Goal: Task Accomplishment & Management: Complete application form

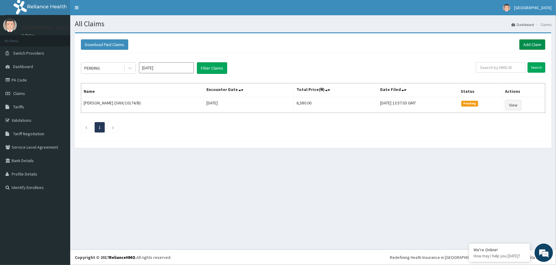
click at [527, 48] on link "Add Claim" at bounding box center [533, 44] width 26 height 10
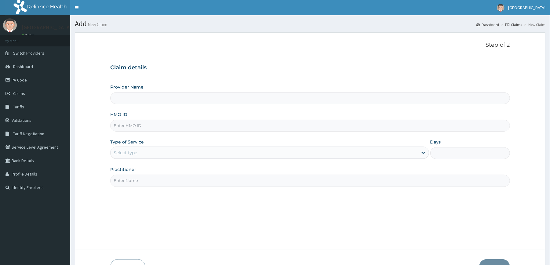
click at [140, 128] on input "HMO ID" at bounding box center [310, 126] width 400 height 12
type input "[GEOGRAPHIC_DATA]"
type input "RFL/10035/B"
click at [139, 151] on div "Select type" at bounding box center [264, 153] width 307 height 10
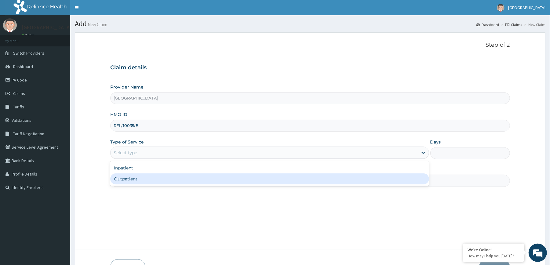
click at [137, 183] on div "Outpatient" at bounding box center [269, 179] width 319 height 11
type input "1"
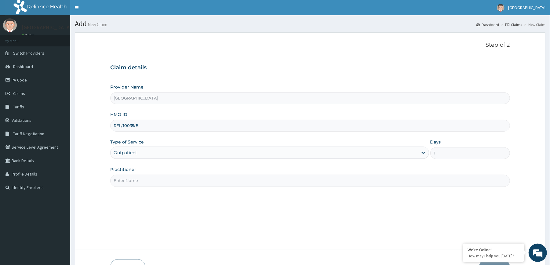
click at [144, 184] on input "Practitioner" at bounding box center [310, 181] width 400 height 12
type input "[PERSON_NAME]"
click at [316, 198] on div "Step 1 of 2 Claim details Provider Name Redemption Hospital HMO ID RFL/10035/B …" at bounding box center [310, 141] width 400 height 199
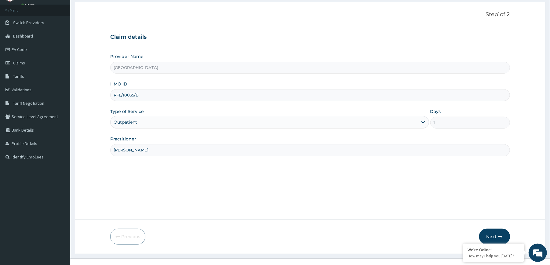
scroll to position [33, 0]
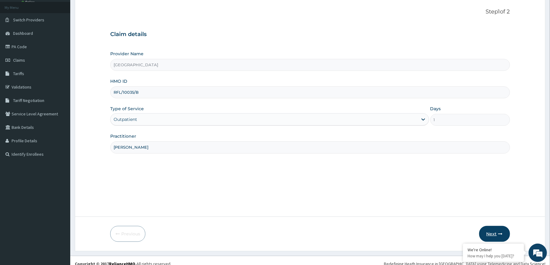
click at [488, 230] on button "Next" at bounding box center [494, 234] width 31 height 16
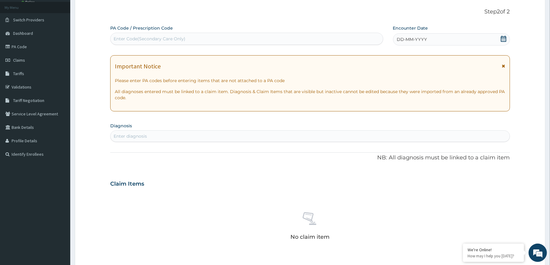
click at [502, 40] on icon at bounding box center [503, 39] width 5 height 6
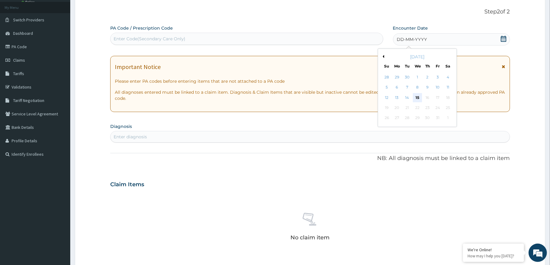
click at [417, 94] on div "15" at bounding box center [417, 97] width 9 height 9
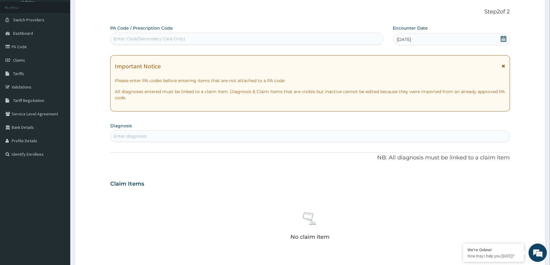
click at [247, 138] on div "Enter diagnosis" at bounding box center [310, 136] width 399 height 10
type input "[MEDICAL_DATA]"
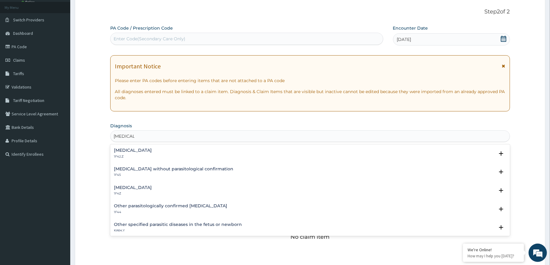
click at [127, 191] on div "[MEDICAL_DATA] 1F4Z" at bounding box center [133, 190] width 38 height 11
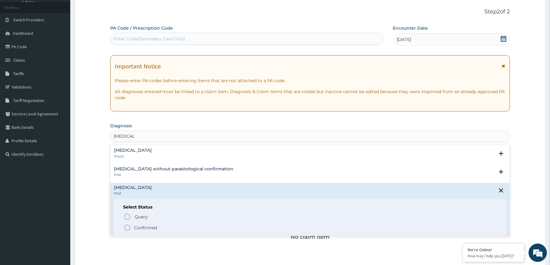
click at [143, 225] on p "Confirmed" at bounding box center [145, 228] width 23 height 6
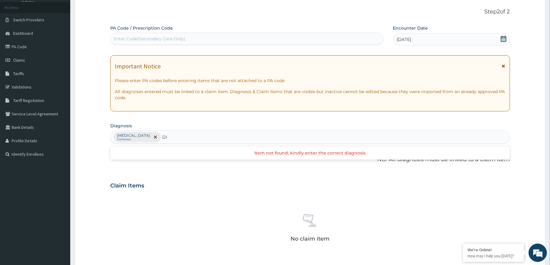
type input "D"
type input "V"
type input "URTI"
click at [176, 154] on h4 "Acute [MEDICAL_DATA], site unspecified" at bounding box center [158, 152] width 89 height 5
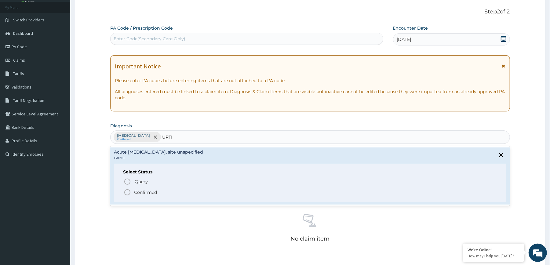
click at [137, 194] on p "Confirmed" at bounding box center [145, 192] width 23 height 6
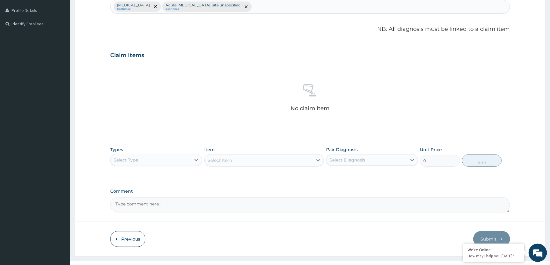
scroll to position [175, 0]
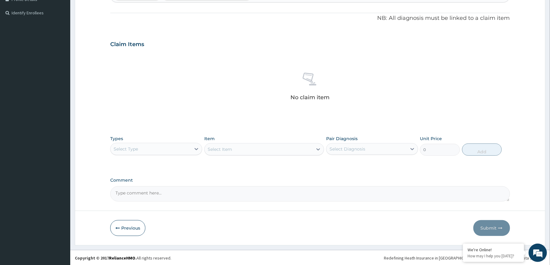
click at [178, 153] on div "Select Type" at bounding box center [151, 149] width 80 height 10
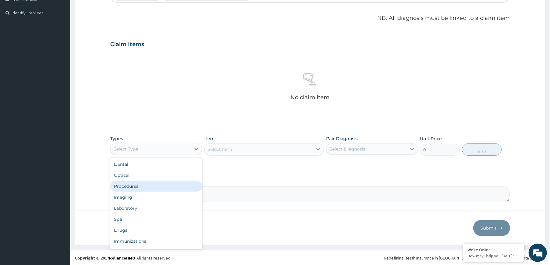
click at [150, 185] on div "Procedures" at bounding box center [156, 186] width 92 height 11
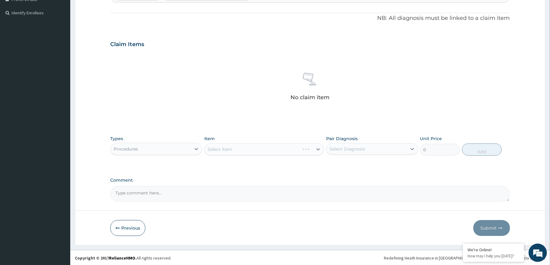
click at [350, 153] on div "Select Diagnosis" at bounding box center [367, 149] width 80 height 10
drag, startPoint x: 351, startPoint y: 162, endPoint x: 355, endPoint y: 176, distance: 14.8
click at [351, 163] on label "[MEDICAL_DATA]" at bounding box center [355, 164] width 38 height 6
checkbox input "true"
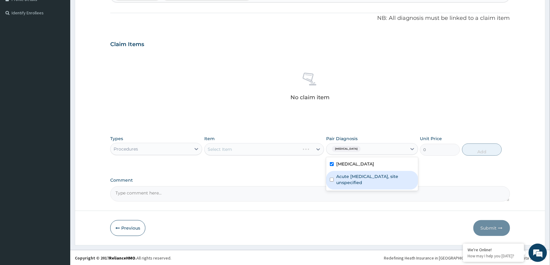
click at [356, 178] on label "Acute [MEDICAL_DATA], site unspecified" at bounding box center [375, 180] width 78 height 12
checkbox input "true"
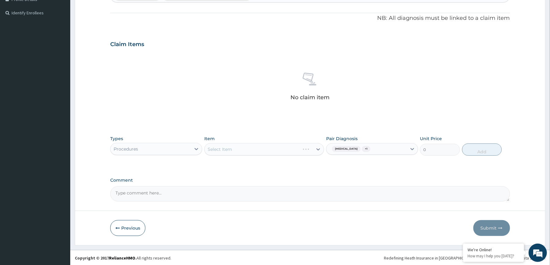
click at [296, 151] on div "Select Item" at bounding box center [264, 149] width 120 height 12
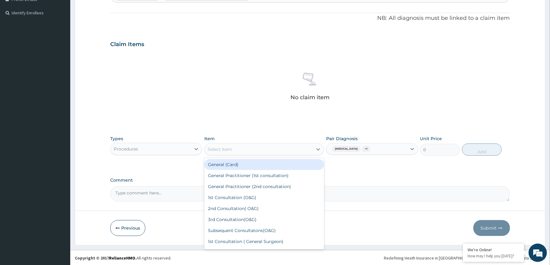
click at [292, 150] on div "Select Item" at bounding box center [259, 150] width 108 height 10
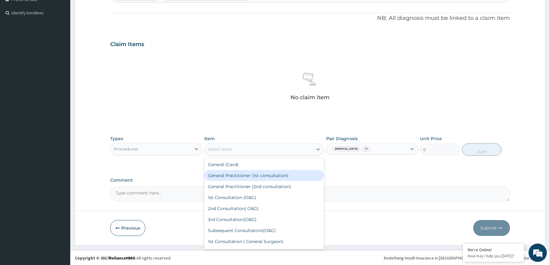
click at [258, 178] on div "General Practitioner (1st consultation)" at bounding box center [264, 175] width 120 height 11
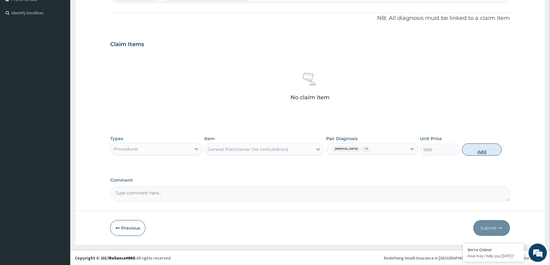
click at [475, 153] on button "Add" at bounding box center [482, 150] width 40 height 12
type input "0"
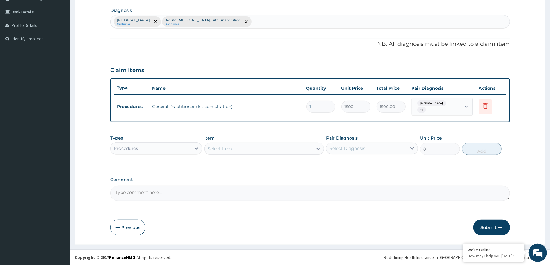
scroll to position [149, 0]
drag, startPoint x: 365, startPoint y: 148, endPoint x: 362, endPoint y: 159, distance: 11.2
click at [362, 154] on div "option Acute [MEDICAL_DATA], site unspecified, selected. option [MEDICAL_DATA] …" at bounding box center [372, 149] width 92 height 12
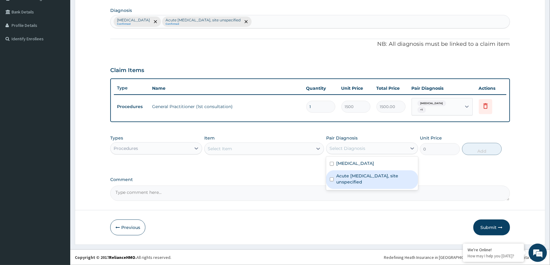
click at [358, 173] on label "Acute [MEDICAL_DATA], site unspecified" at bounding box center [375, 179] width 78 height 12
checkbox input "true"
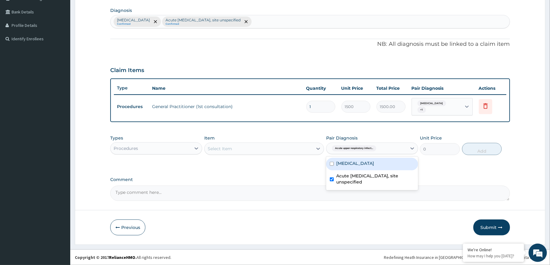
click at [353, 166] on label "[MEDICAL_DATA]" at bounding box center [355, 163] width 38 height 6
checkbox input "true"
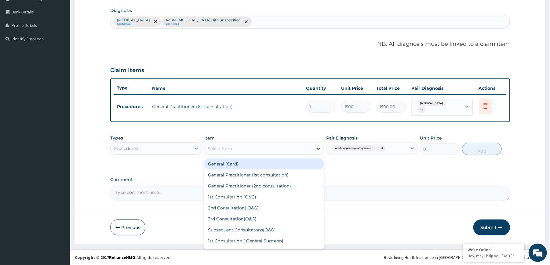
click at [314, 148] on div at bounding box center [318, 148] width 11 height 11
click at [288, 166] on div "General (Card)" at bounding box center [264, 164] width 120 height 11
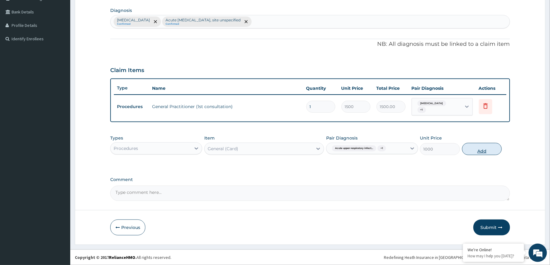
click at [491, 150] on button "Add" at bounding box center [482, 149] width 40 height 12
type input "0"
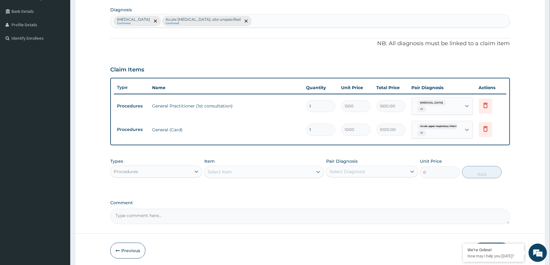
scroll to position [173, 0]
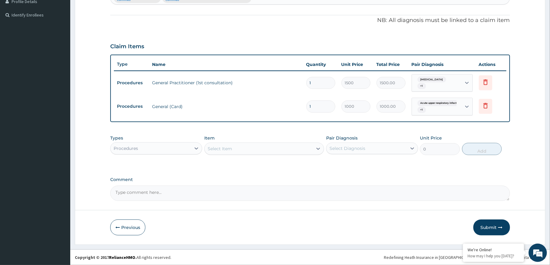
click at [206, 197] on textarea "Comment" at bounding box center [310, 193] width 400 height 15
type textarea "O"
type textarea "[MEDICAL_DATA] TAB: [MEDICAL_DATA].... PIRITON TAB: [MEDICAL_DATA]"
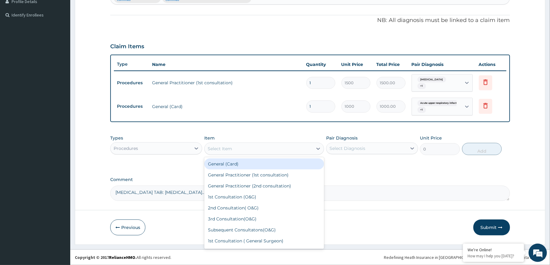
click at [223, 148] on div "Select Item" at bounding box center [220, 149] width 24 height 6
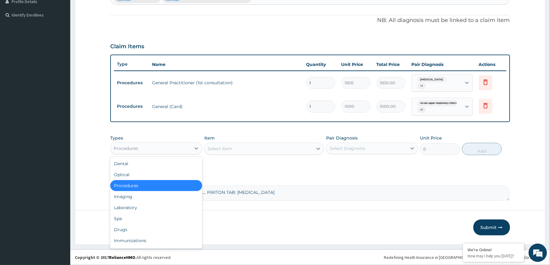
click at [185, 146] on div "Procedures" at bounding box center [151, 149] width 80 height 10
click at [140, 207] on div "Laboratory" at bounding box center [156, 207] width 92 height 11
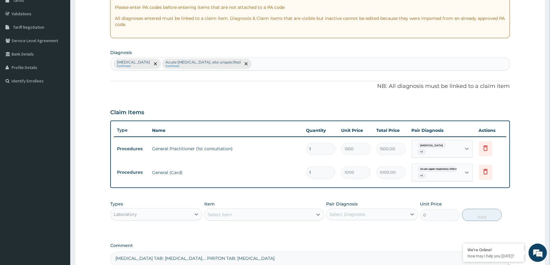
scroll to position [103, 0]
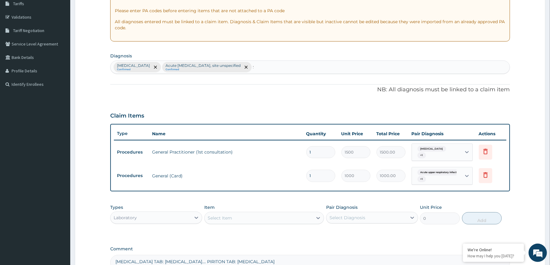
click at [362, 69] on div "[MEDICAL_DATA] Confirmed Acute [MEDICAL_DATA], site unspecified Confirmed S" at bounding box center [310, 67] width 399 height 13
type input "S"
type input "T"
type input "S"
type input "[MEDICAL_DATA]"
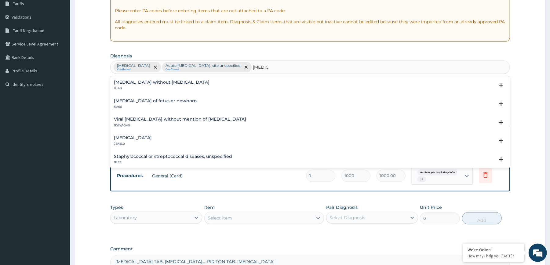
click at [145, 85] on div "[MEDICAL_DATA] without [MEDICAL_DATA] 1G40" at bounding box center [162, 85] width 96 height 11
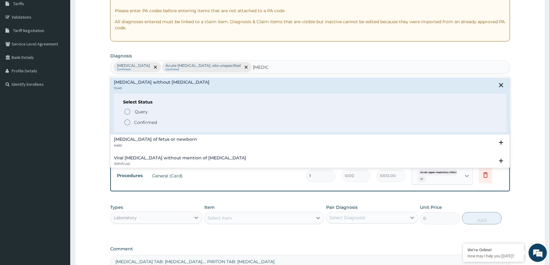
click at [138, 120] on p "Confirmed" at bounding box center [145, 122] width 23 height 6
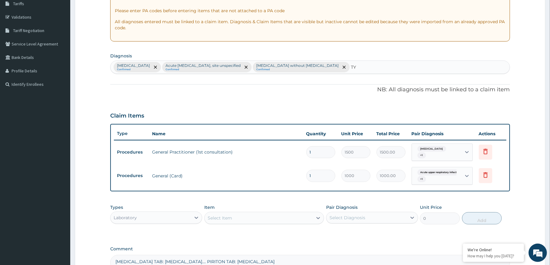
type input "T"
type input "[MEDICAL_DATA]"
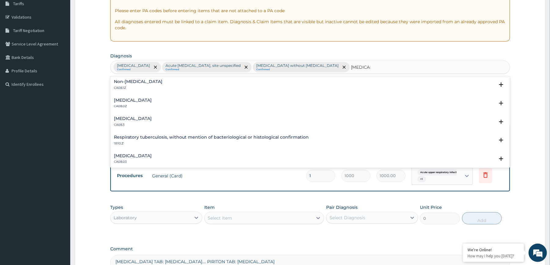
scroll to position [118, 0]
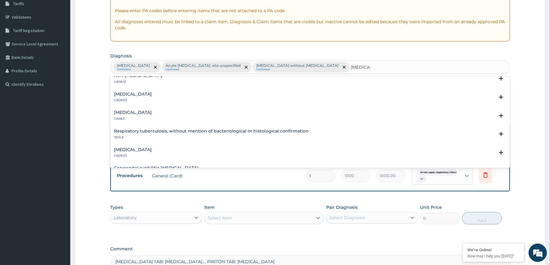
click at [152, 96] on h4 "[MEDICAL_DATA]" at bounding box center [133, 94] width 38 height 5
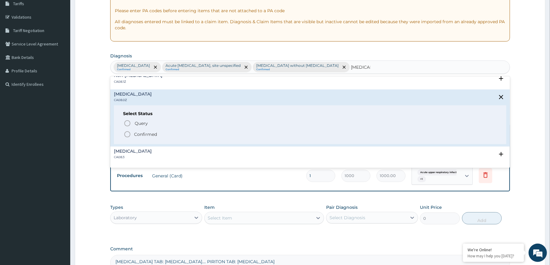
click at [142, 131] on span "Confirmed" at bounding box center [310, 134] width 373 height 7
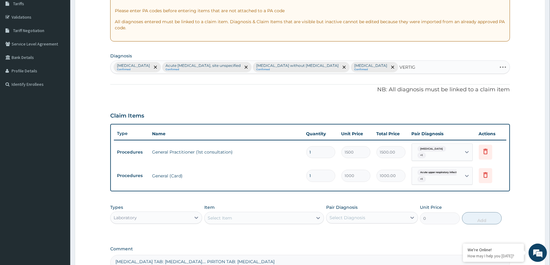
type input "[MEDICAL_DATA]"
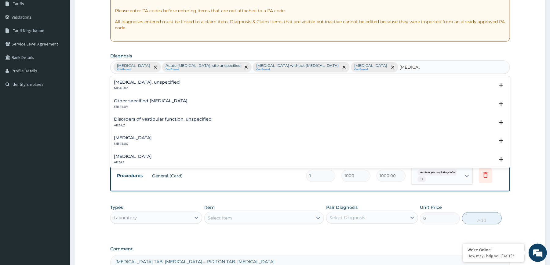
click at [131, 87] on p "MB48.0Z" at bounding box center [147, 88] width 66 height 4
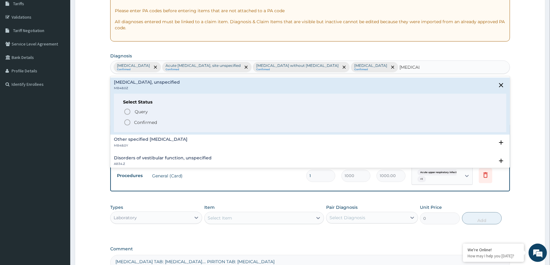
click at [145, 120] on p "Confirmed" at bounding box center [145, 122] width 23 height 6
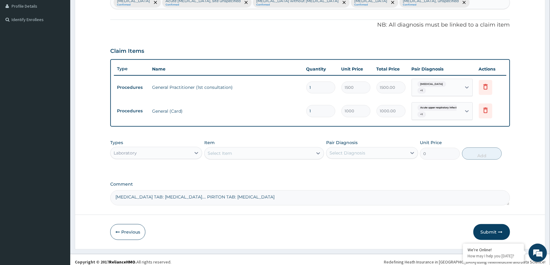
scroll to position [173, 0]
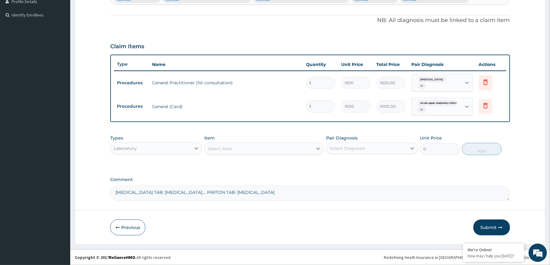
drag, startPoint x: 231, startPoint y: 192, endPoint x: 70, endPoint y: 208, distance: 161.5
click at [70, 208] on section "Step 2 of 2 PA Code / Prescription Code Enter Code(Secondary Care Only) Encount…" at bounding box center [310, 52] width 480 height 394
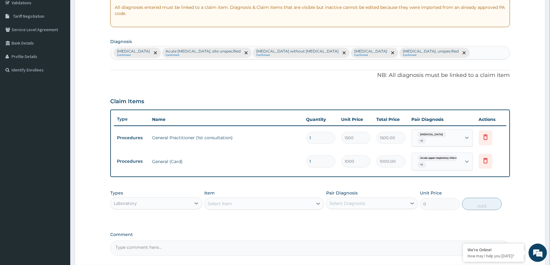
scroll to position [117, 0]
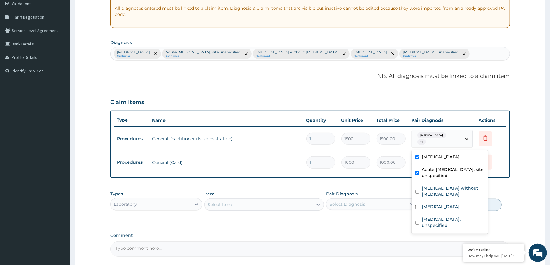
click at [467, 142] on div at bounding box center [467, 138] width 11 height 11
click at [436, 191] on div "[MEDICAL_DATA] without [MEDICAL_DATA]" at bounding box center [450, 192] width 76 height 19
checkbox input "true"
click at [436, 204] on label "[MEDICAL_DATA]" at bounding box center [441, 207] width 38 height 6
checkbox input "true"
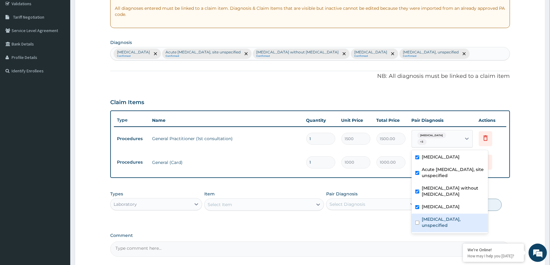
click at [438, 216] on label "[MEDICAL_DATA], unspecified" at bounding box center [453, 222] width 63 height 12
checkbox input "true"
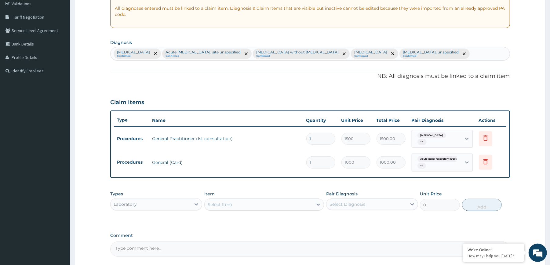
click at [504, 180] on div "PA Code / Prescription Code Enter Code(Secondary Care Only) Encounter Date [DAT…" at bounding box center [310, 99] width 400 height 315
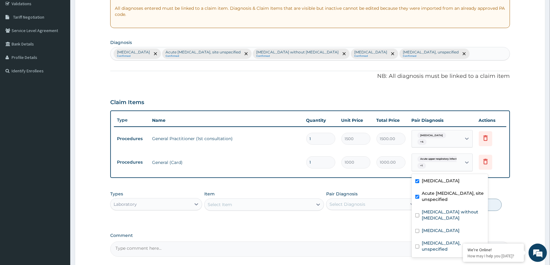
click at [461, 168] on div "Acute upper respiratory infect... + 1" at bounding box center [436, 162] width 49 height 17
click at [434, 207] on div "[MEDICAL_DATA] without [MEDICAL_DATA]" at bounding box center [450, 216] width 76 height 19
checkbox input "true"
click at [433, 228] on label "[MEDICAL_DATA]" at bounding box center [441, 231] width 38 height 6
checkbox input "true"
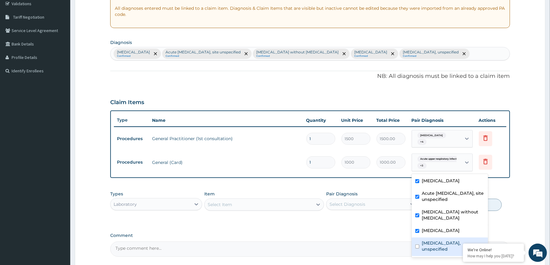
click at [433, 240] on label "[MEDICAL_DATA], unspecified" at bounding box center [453, 246] width 63 height 12
checkbox input "true"
click at [373, 185] on div "PA Code / Prescription Code Enter Code(Secondary Care Only) Encounter Date [DAT…" at bounding box center [310, 99] width 400 height 315
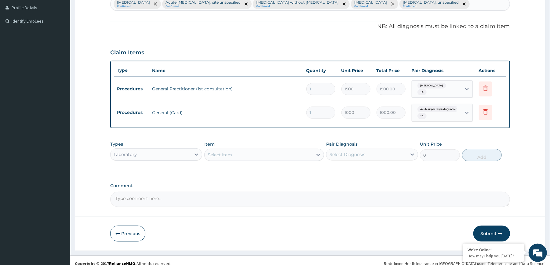
scroll to position [173, 0]
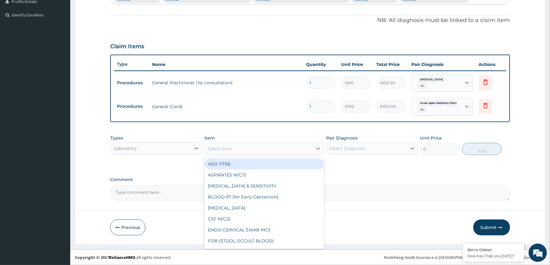
click at [292, 151] on div "Select Item" at bounding box center [259, 149] width 108 height 10
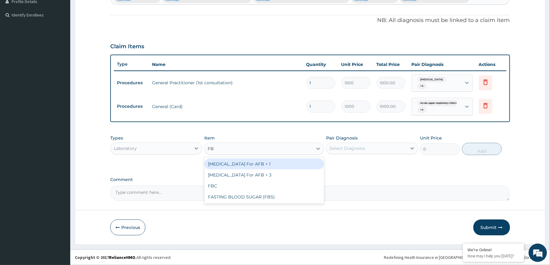
type input "FBC"
type input "1600"
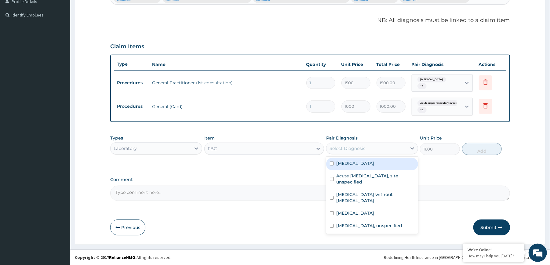
click at [345, 154] on div "Select Diagnosis" at bounding box center [372, 149] width 92 height 12
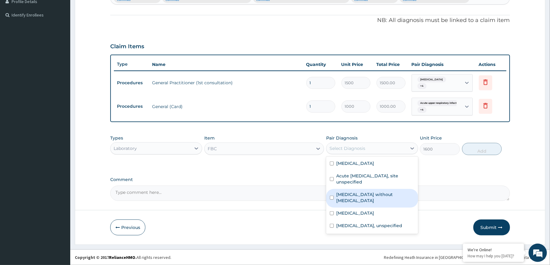
click at [367, 192] on label "[MEDICAL_DATA] without [MEDICAL_DATA]" at bounding box center [375, 198] width 78 height 12
checkbox input "true"
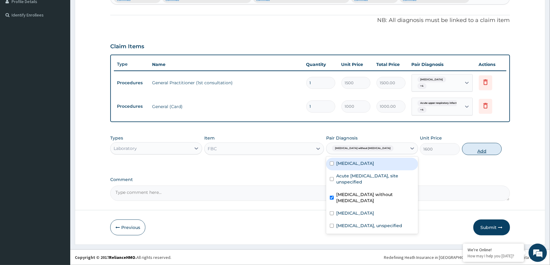
click at [475, 148] on button "Add" at bounding box center [482, 149] width 40 height 12
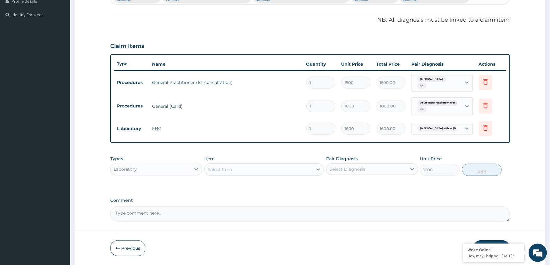
type input "0"
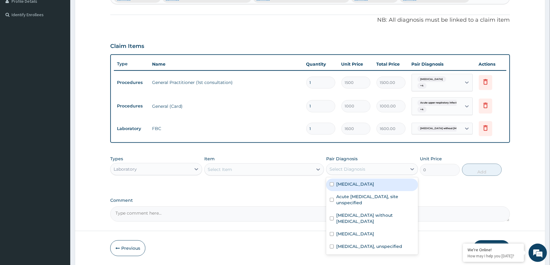
click at [342, 171] on div "Select Diagnosis" at bounding box center [348, 169] width 36 height 6
click at [346, 183] on label "[MEDICAL_DATA]" at bounding box center [355, 184] width 38 height 6
checkbox input "true"
click at [297, 171] on div "Select Item" at bounding box center [259, 170] width 108 height 10
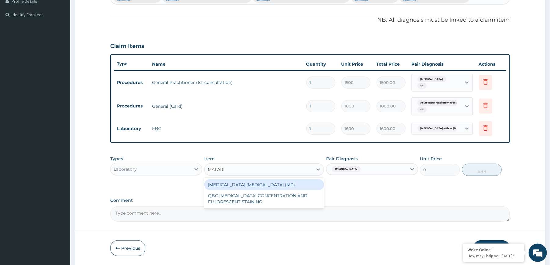
type input "[MEDICAL_DATA]"
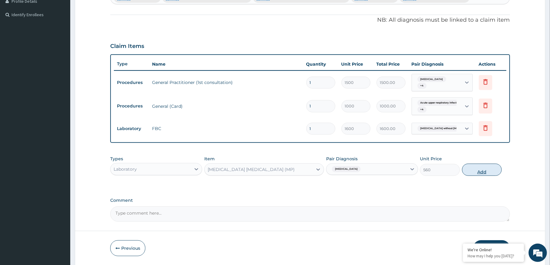
click at [495, 171] on button "Add" at bounding box center [482, 170] width 40 height 12
type input "0"
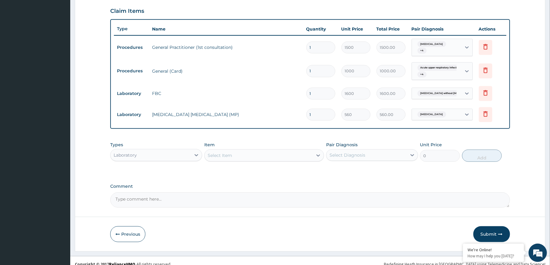
scroll to position [215, 0]
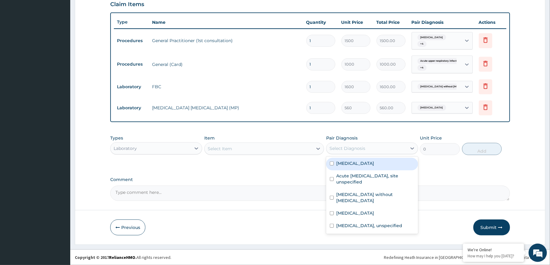
click at [370, 153] on div "Select Diagnosis" at bounding box center [367, 149] width 80 height 10
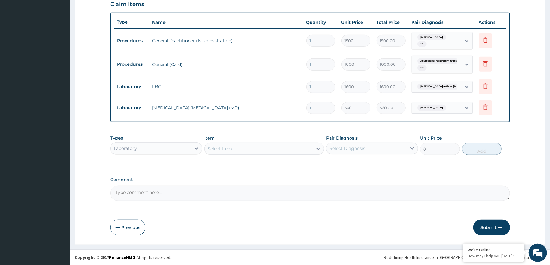
click at [364, 156] on div "Types Laboratory Item Select Item Pair Diagnosis Select Diagnosis Unit Price 0 …" at bounding box center [310, 145] width 400 height 26
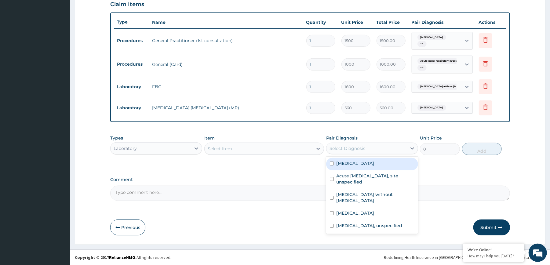
click at [339, 152] on div "Select Diagnosis" at bounding box center [367, 149] width 80 height 10
click at [341, 162] on label "[MEDICAL_DATA]" at bounding box center [355, 163] width 38 height 6
checkbox input "true"
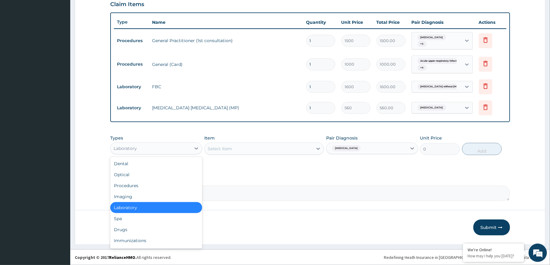
click at [187, 152] on div "Laboratory" at bounding box center [151, 149] width 80 height 10
click at [138, 229] on div "Drugs" at bounding box center [156, 229] width 92 height 11
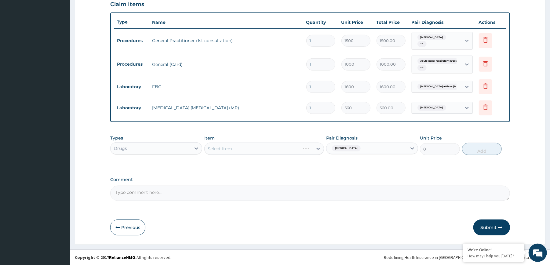
click at [299, 148] on div "Select Item" at bounding box center [264, 149] width 120 height 12
click at [295, 149] on div "Select Item" at bounding box center [264, 149] width 120 height 12
click at [318, 152] on icon at bounding box center [318, 149] width 6 height 6
type input "EMAL"
click at [474, 152] on button "Add" at bounding box center [482, 149] width 40 height 12
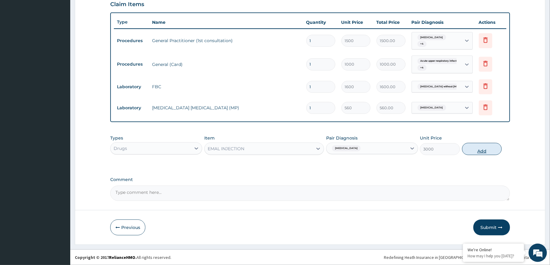
type input "0"
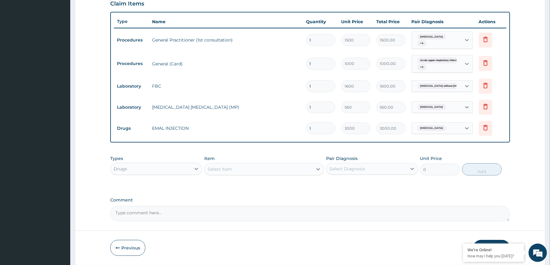
type input "2"
type input "6000.00"
type input "3"
type input "9000.00"
click at [333, 137] on td "3" at bounding box center [320, 128] width 35 height 18
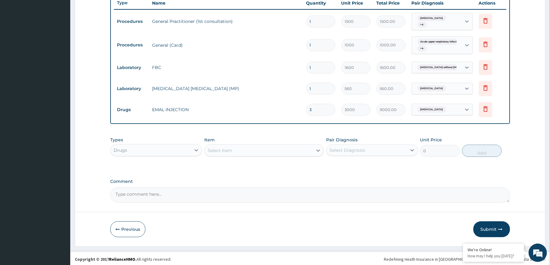
scroll to position [236, 0]
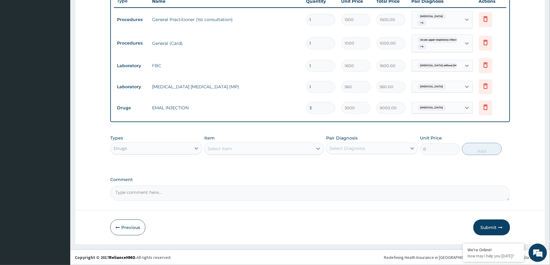
click at [264, 151] on div "Select Item" at bounding box center [259, 149] width 108 height 10
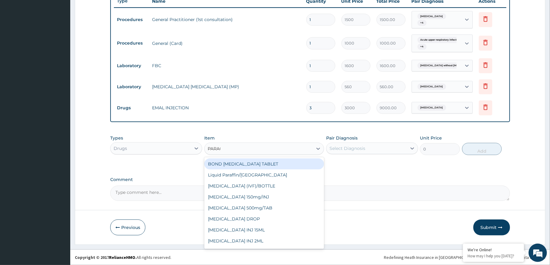
type input "PARACE"
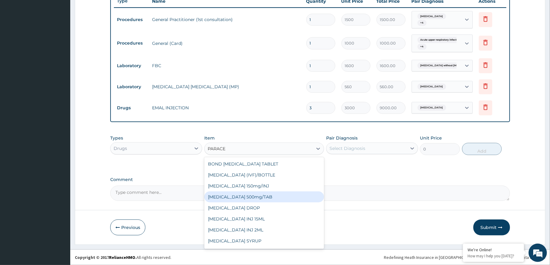
click at [251, 196] on div "[MEDICAL_DATA] 500mg/TAB" at bounding box center [264, 197] width 120 height 11
type input "60"
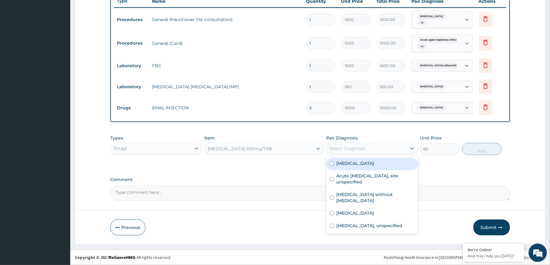
click at [367, 146] on div "Select Diagnosis" at bounding box center [367, 149] width 80 height 10
click at [364, 164] on label "[MEDICAL_DATA]" at bounding box center [355, 163] width 38 height 6
checkbox input "true"
click at [491, 148] on button "Add" at bounding box center [482, 149] width 40 height 12
type input "0"
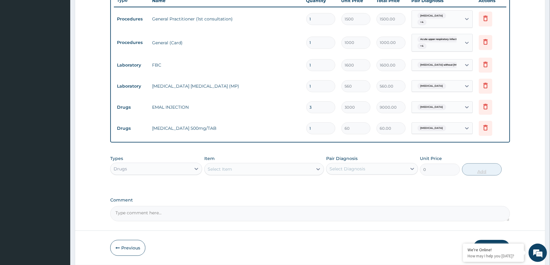
type input "0.00"
type input "2"
type input "120.00"
type input "20"
type input "1200.00"
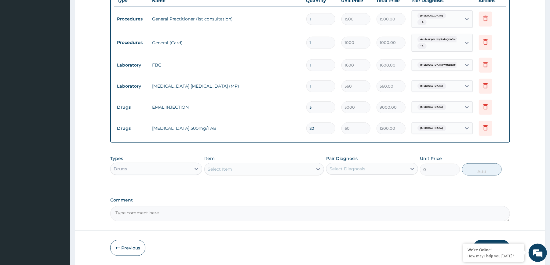
type input "20"
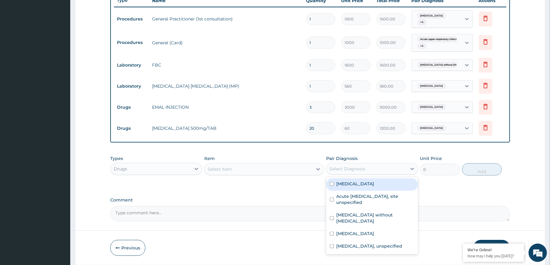
click at [381, 171] on div "Select Diagnosis" at bounding box center [367, 169] width 80 height 10
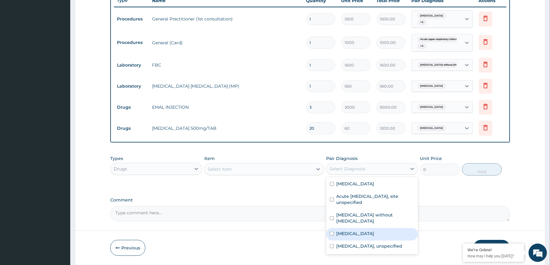
click at [352, 228] on div "[MEDICAL_DATA]" at bounding box center [372, 234] width 92 height 13
checkbox input "true"
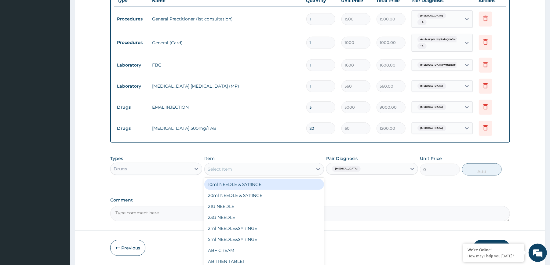
click at [292, 171] on div "Select Item" at bounding box center [259, 169] width 108 height 10
type input "PIRITO"
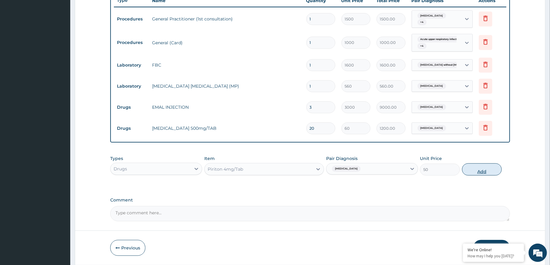
click at [471, 167] on button "Add" at bounding box center [482, 169] width 40 height 12
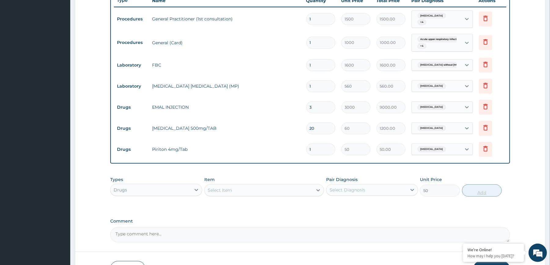
type input "0"
type input "0.00"
type input "6"
type input "300.00"
type input "6"
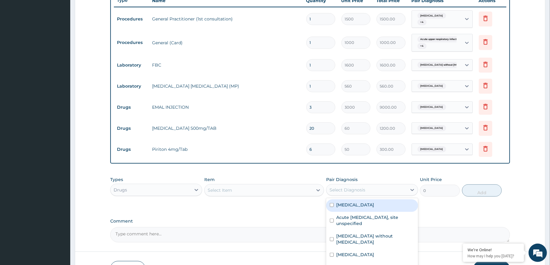
click at [391, 189] on div "Select Diagnosis" at bounding box center [367, 190] width 80 height 10
click at [368, 262] on div "[MEDICAL_DATA], unspecified" at bounding box center [372, 268] width 92 height 13
checkbox input "true"
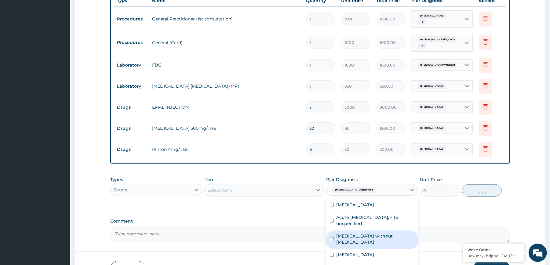
click at [273, 191] on div "Select Item" at bounding box center [259, 190] width 108 height 10
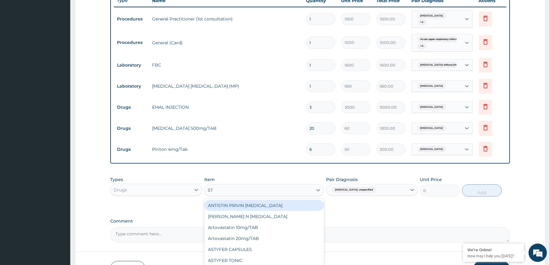
type input "S"
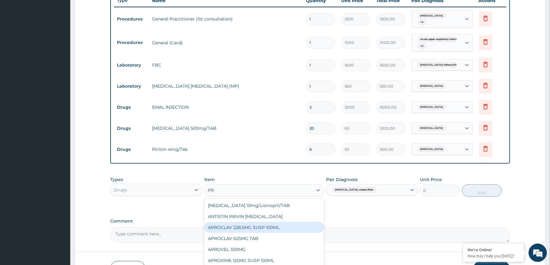
type input "P"
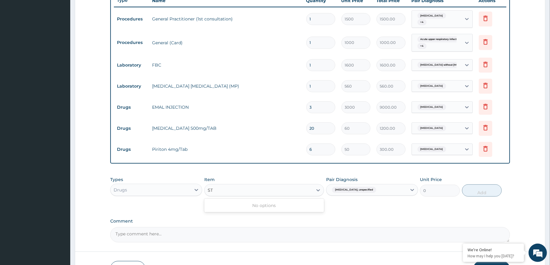
type input "S"
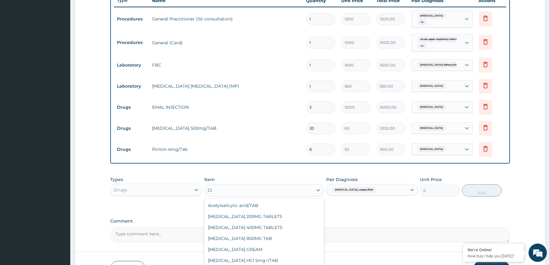
type input "C"
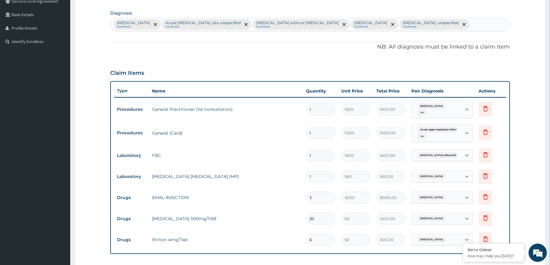
scroll to position [142, 0]
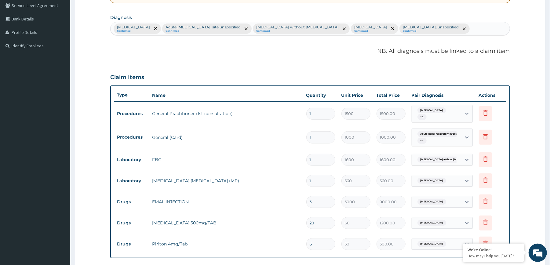
click at [463, 31] on div "[MEDICAL_DATA] Confirmed Acute [MEDICAL_DATA], site unspecified Confirmed [MEDI…" at bounding box center [310, 28] width 399 height 13
type input "[MEDICAL_DATA]"
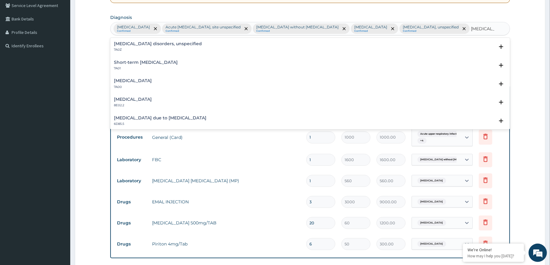
click at [165, 47] on div "[MEDICAL_DATA] disorders, unspecified 7A0Z" at bounding box center [158, 47] width 88 height 11
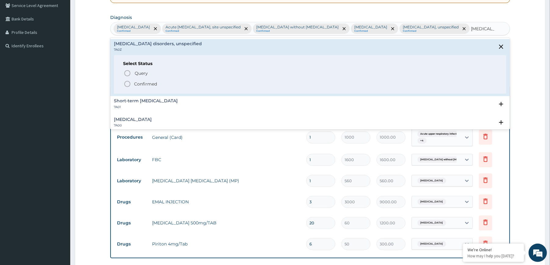
click at [142, 81] on span "Confirmed" at bounding box center [310, 83] width 373 height 7
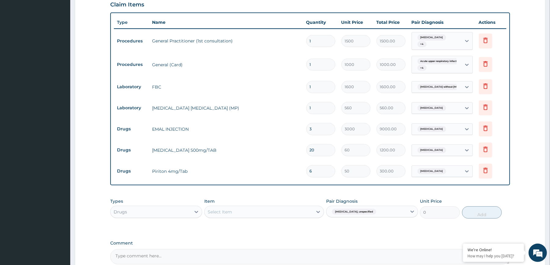
scroll to position [242, 0]
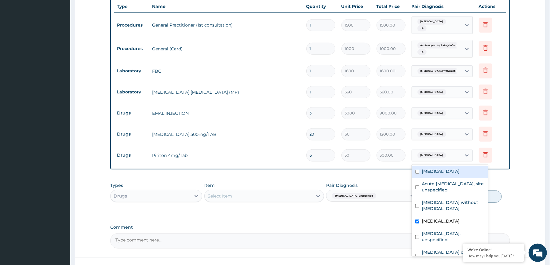
click at [442, 159] on span "[MEDICAL_DATA]" at bounding box center [432, 155] width 29 height 6
click at [435, 249] on label "[MEDICAL_DATA] disorders, unspecified" at bounding box center [453, 255] width 63 height 12
checkbox input "true"
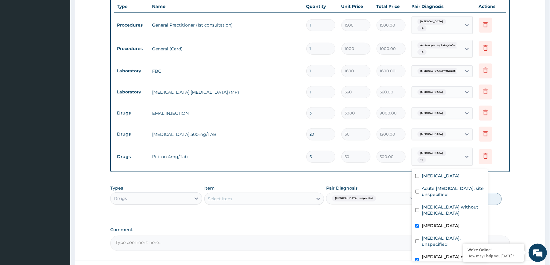
click at [429, 220] on div "[MEDICAL_DATA]" at bounding box center [450, 226] width 76 height 13
checkbox input "false"
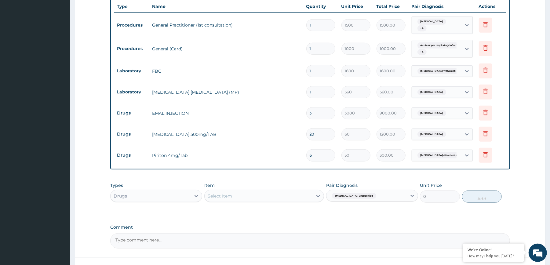
click at [529, 171] on form "Step 2 of 2 PA Code / Prescription Code Enter Code(Secondary Care Only) Encount…" at bounding box center [310, 41] width 471 height 502
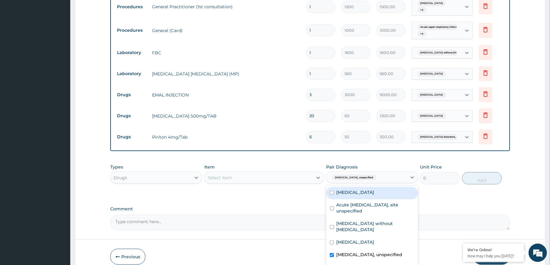
click at [335, 180] on span "[MEDICAL_DATA], unspecified" at bounding box center [354, 178] width 44 height 6
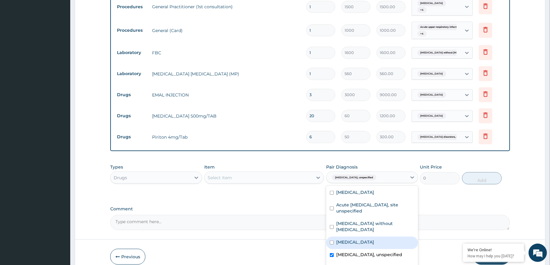
click at [349, 239] on label "[MEDICAL_DATA]" at bounding box center [355, 242] width 38 height 6
checkbox input "true"
click at [363, 252] on label "[MEDICAL_DATA], unspecified" at bounding box center [369, 255] width 66 height 6
checkbox input "false"
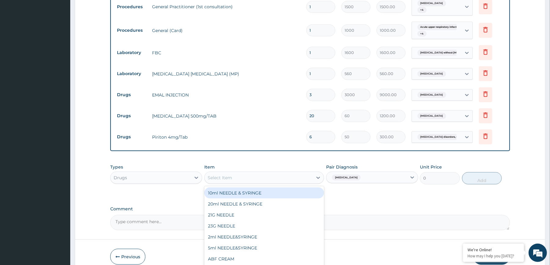
click at [285, 181] on div "Select Item" at bounding box center [259, 178] width 108 height 10
type input "LORATID"
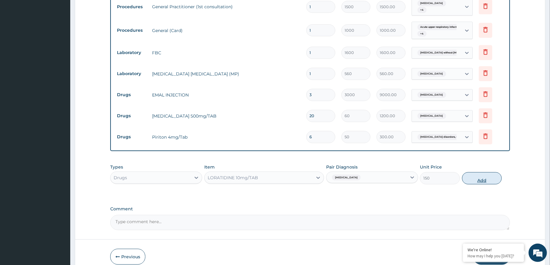
click at [482, 178] on button "Add" at bounding box center [482, 178] width 40 height 12
type input "0"
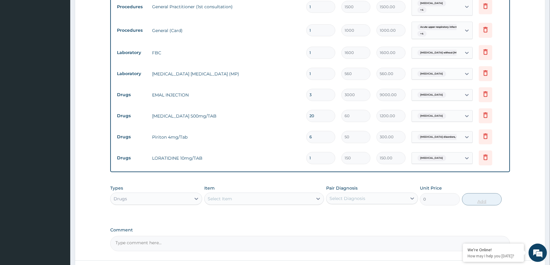
type input "0.00"
type input "7"
type input "1050.00"
type input "7"
click at [487, 180] on div "PA Code / Prescription Code Enter Code(Secondary Care Only) Encounter Date [DAT…" at bounding box center [310, 24] width 400 height 453
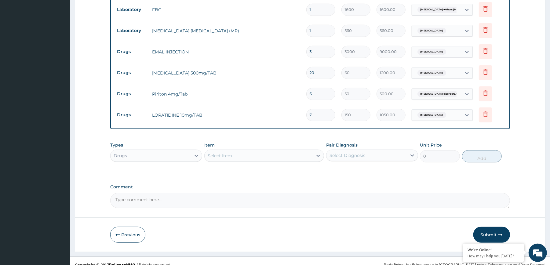
scroll to position [312, 0]
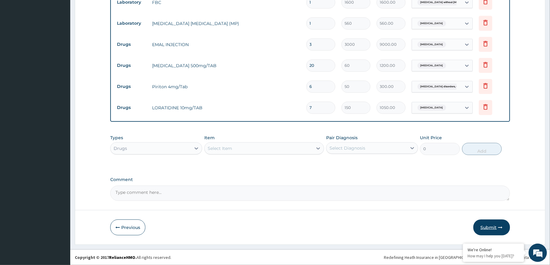
click at [490, 223] on button "Submit" at bounding box center [492, 228] width 37 height 16
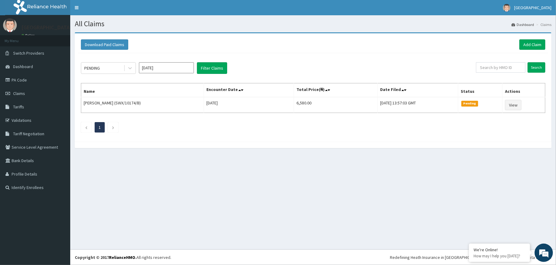
click at [272, 26] on h1 "All Claims" at bounding box center [313, 24] width 477 height 8
